Goal: Information Seeking & Learning: Learn about a topic

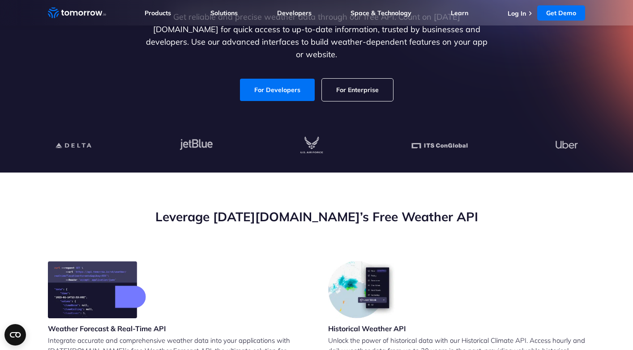
scroll to position [142, 0]
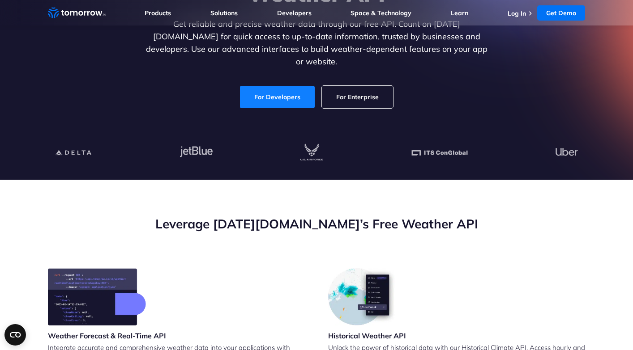
click at [267, 92] on link "For Developers" at bounding box center [277, 97] width 75 height 22
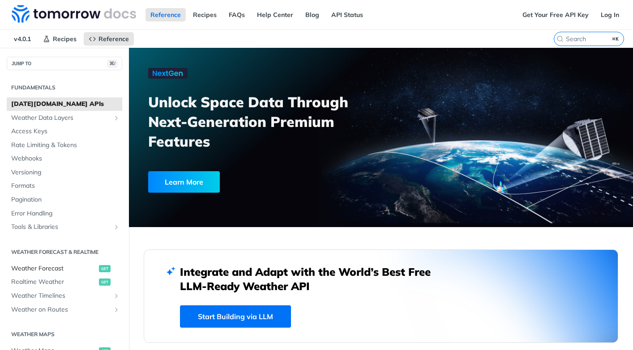
click at [53, 266] on span "Weather Forecast" at bounding box center [53, 268] width 85 height 9
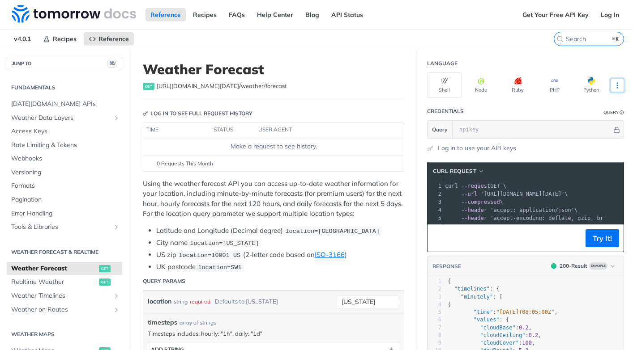
click at [610, 81] on button "More Languages" at bounding box center [616, 85] width 13 height 13
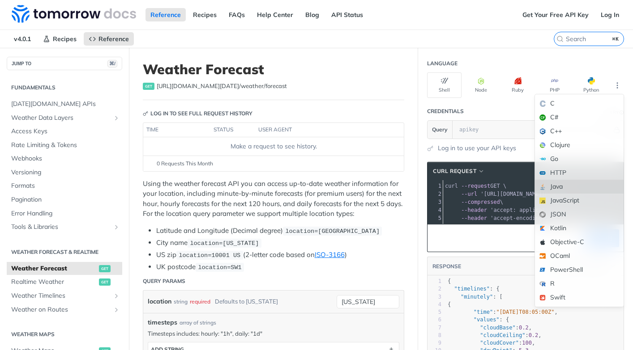
click at [563, 185] on div "Java" at bounding box center [579, 187] width 89 height 14
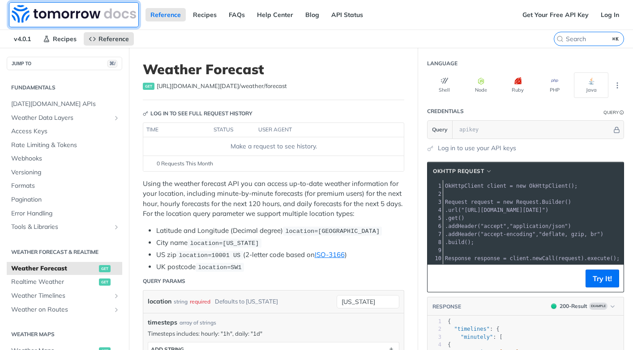
click at [86, 17] on img at bounding box center [74, 14] width 124 height 18
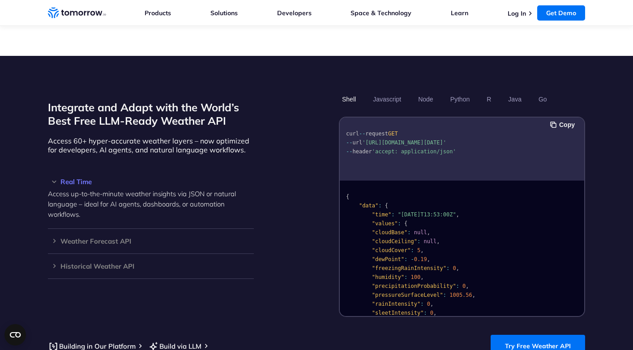
scroll to position [720, 0]
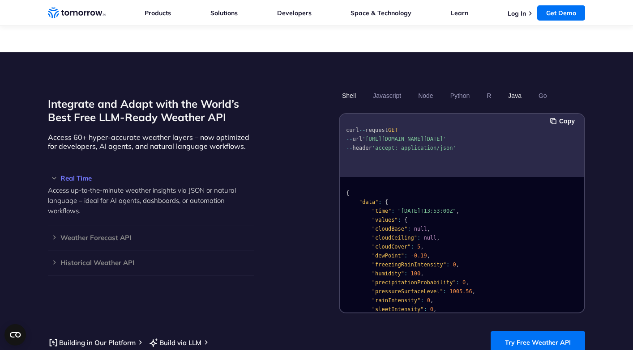
click at [521, 88] on button "Java" at bounding box center [515, 95] width 20 height 15
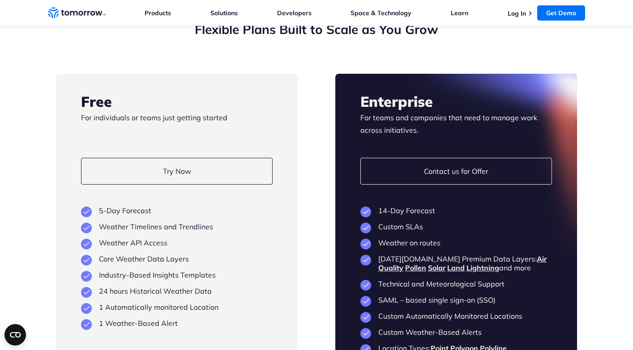
scroll to position [1619, 0]
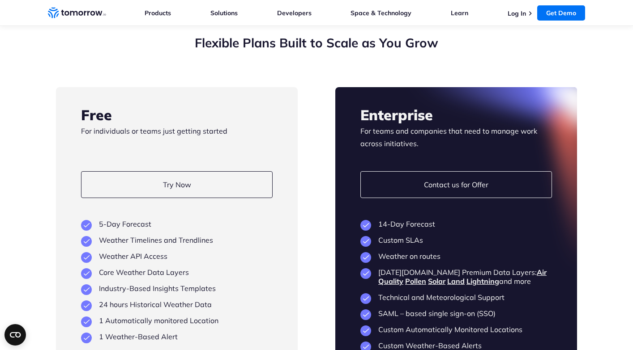
click at [137, 236] on li "Weather Timelines and Trendlines" at bounding box center [177, 240] width 192 height 9
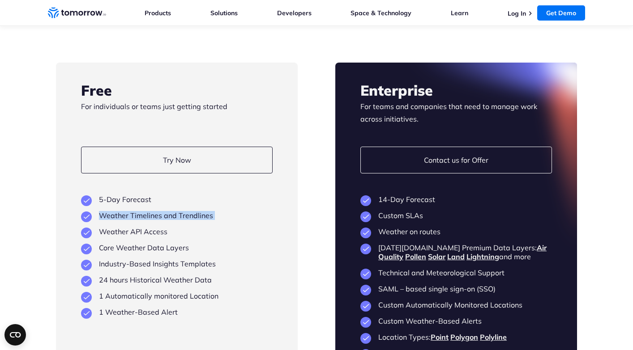
scroll to position [1644, 0]
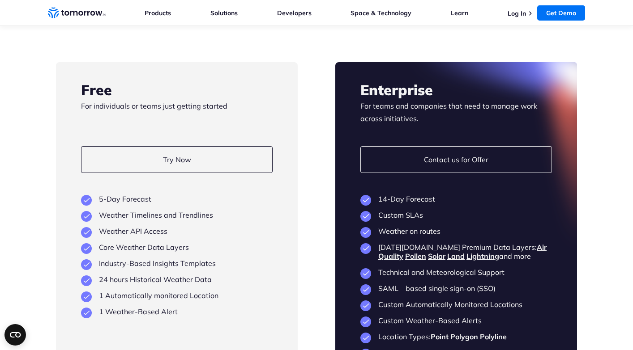
click at [136, 259] on li "Industry-Based Insights Templates" at bounding box center [177, 263] width 192 height 9
click at [142, 275] on li "24 hours Historical Weather Data" at bounding box center [177, 279] width 192 height 9
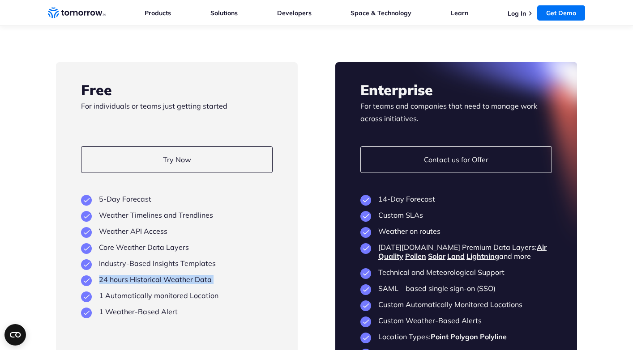
click at [142, 275] on li "24 hours Historical Weather Data" at bounding box center [177, 279] width 192 height 9
